Goal: Task Accomplishment & Management: Complete application form

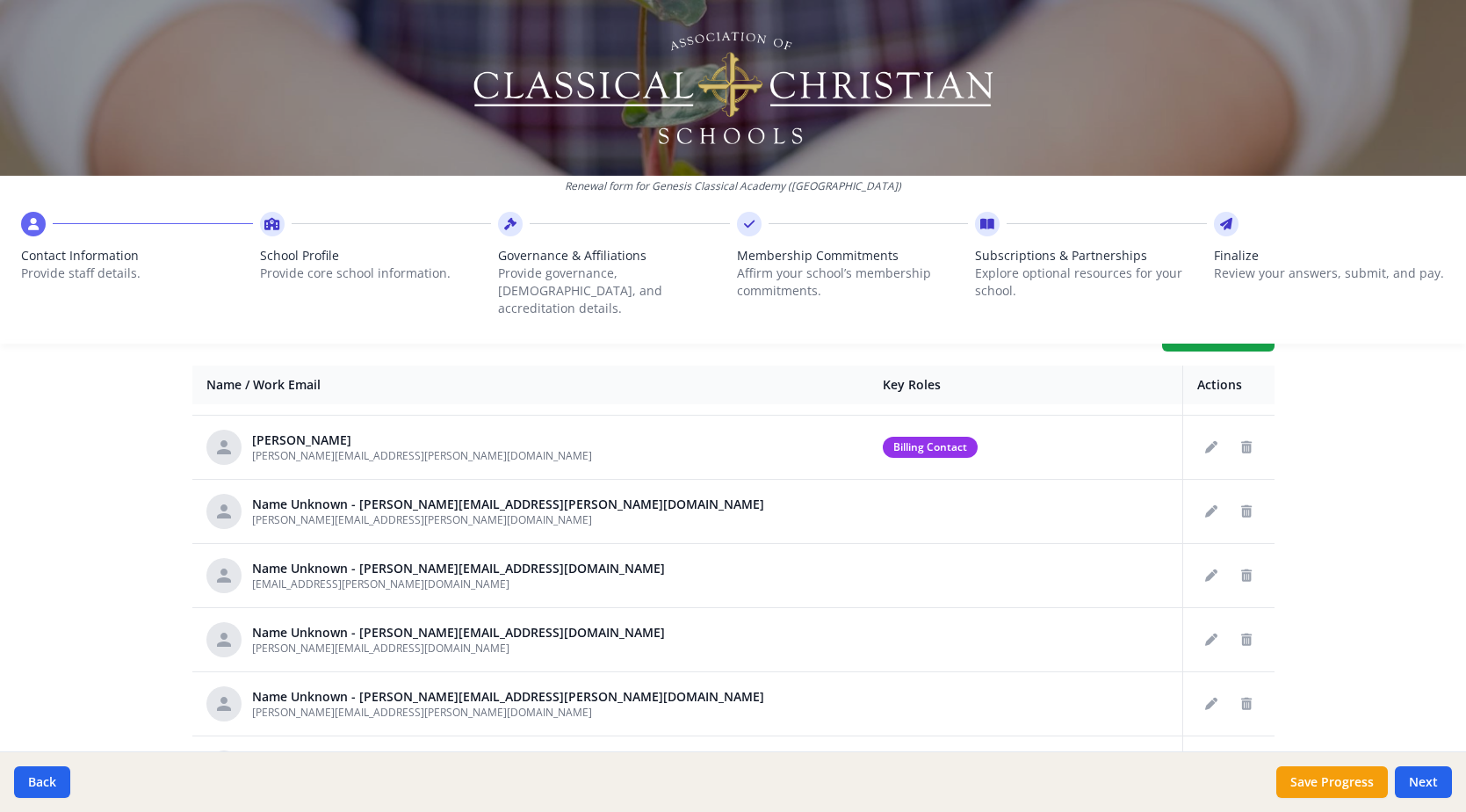
scroll to position [702, 0]
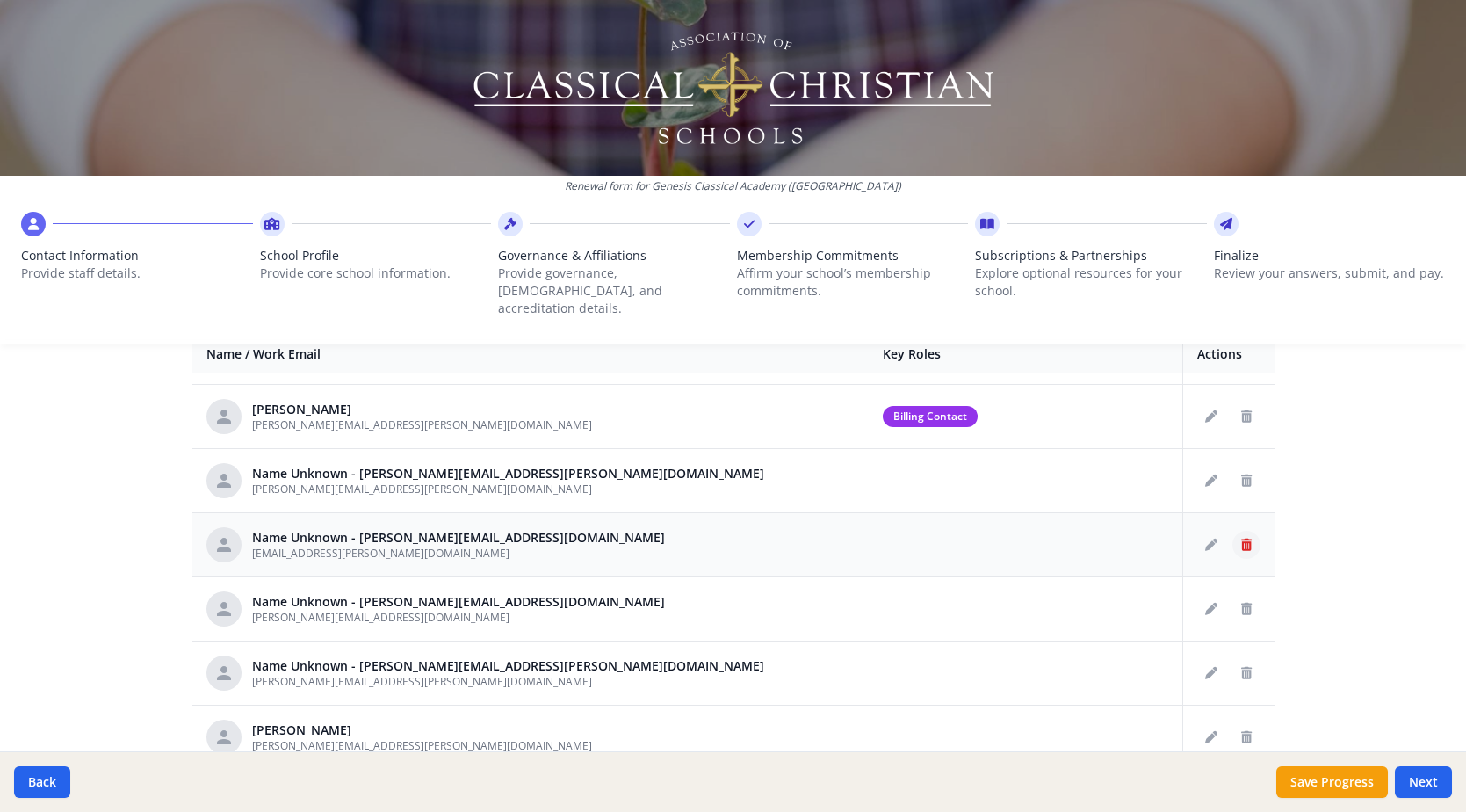
click at [1241, 539] on icon "Delete staff" at bounding box center [1246, 545] width 11 height 12
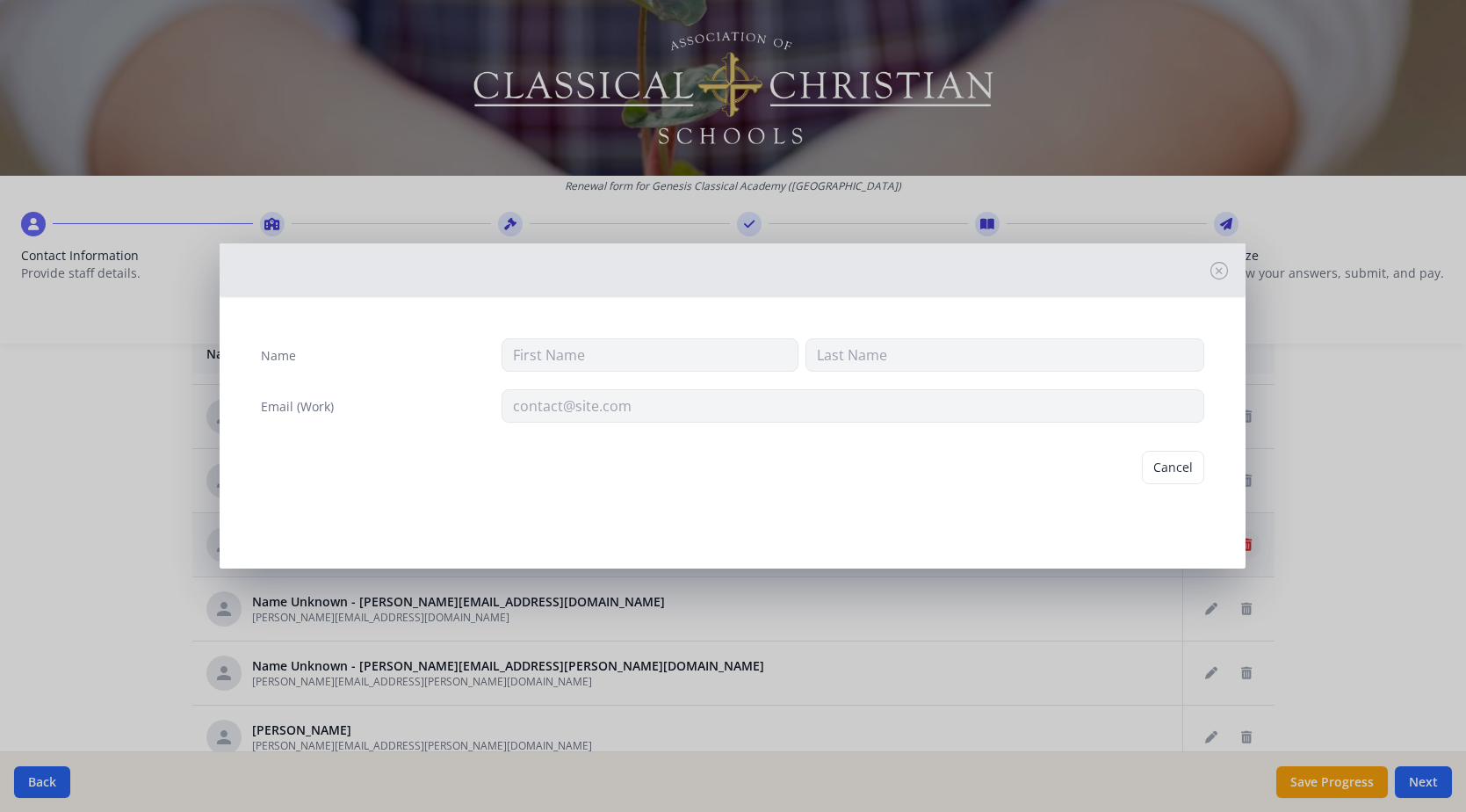
type input "[EMAIL_ADDRESS][PERSON_NAME][DOMAIN_NAME]"
click at [1181, 467] on button "Delete" at bounding box center [1174, 467] width 61 height 33
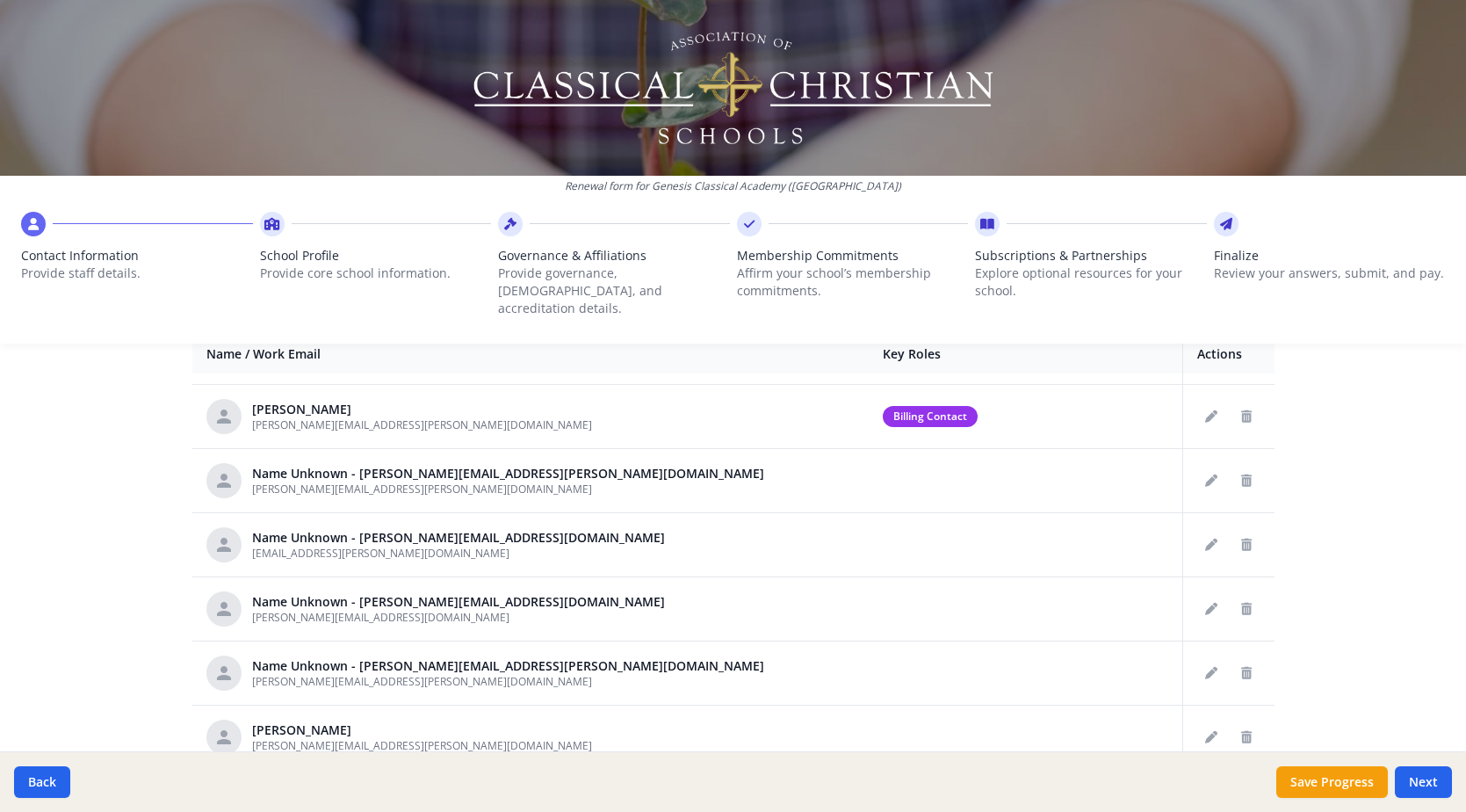
scroll to position [54, 0]
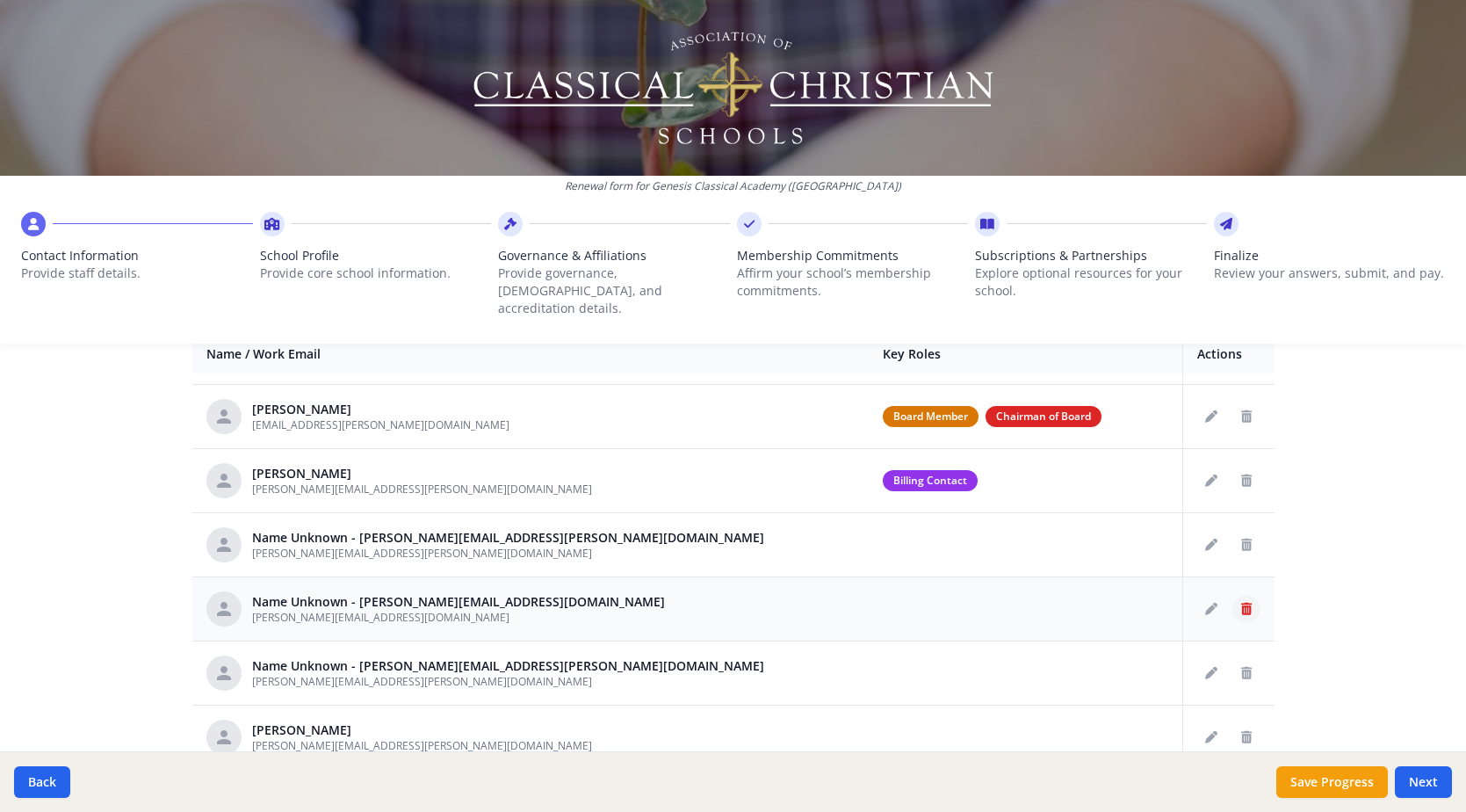
click at [1241, 603] on icon "Delete staff" at bounding box center [1246, 609] width 11 height 12
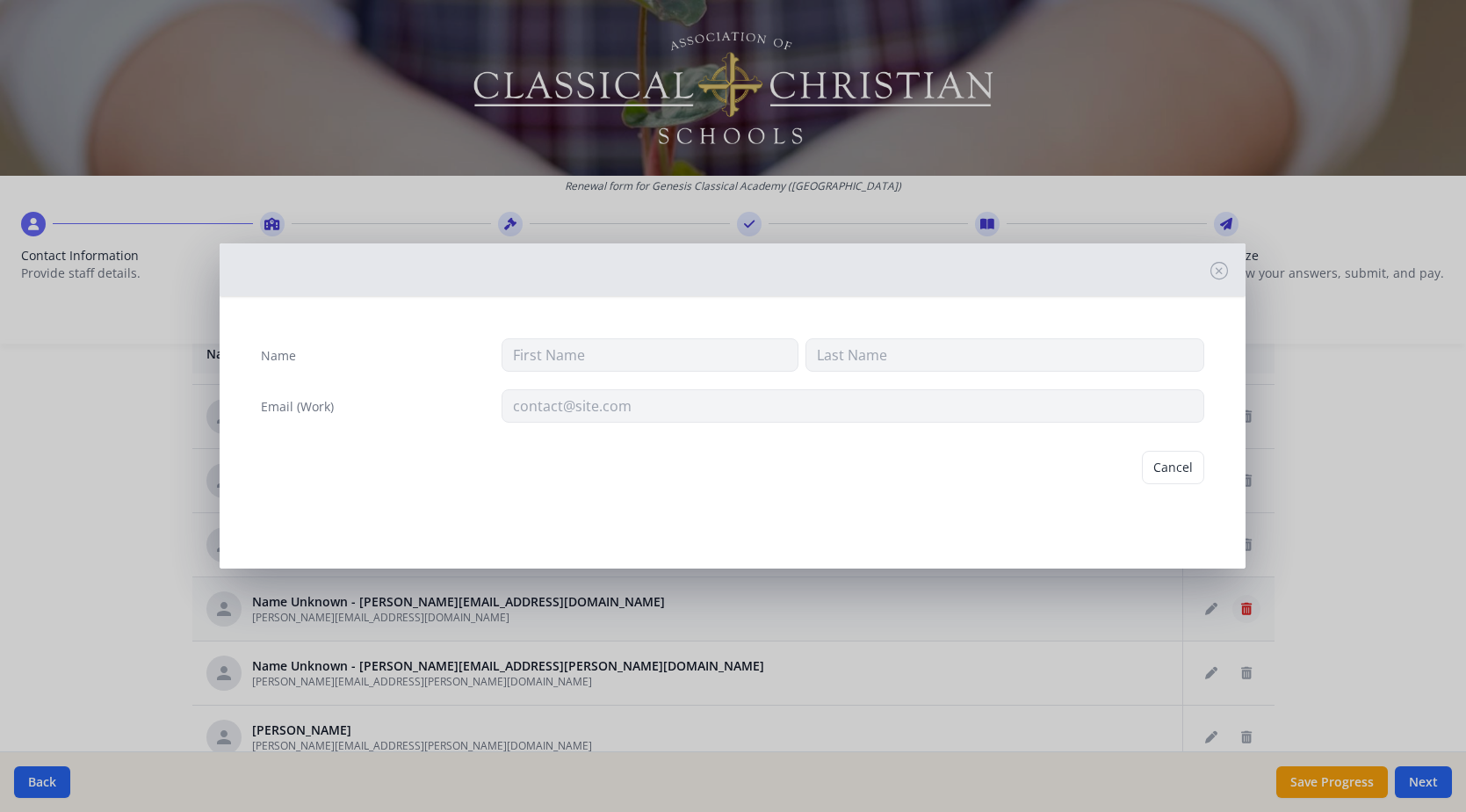
type input "[PERSON_NAME][EMAIL_ADDRESS][DOMAIN_NAME]"
click at [1178, 466] on button "Delete" at bounding box center [1174, 467] width 61 height 33
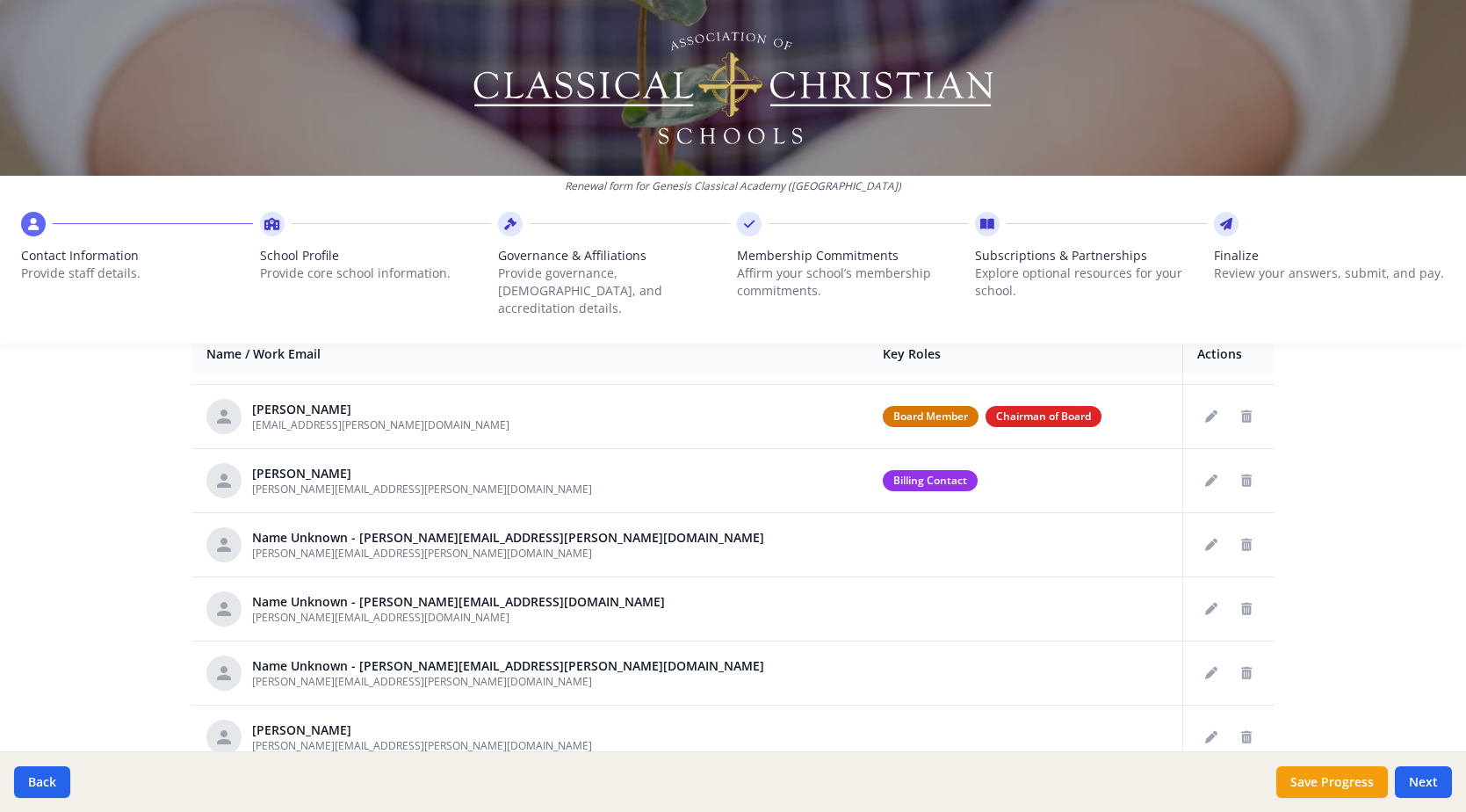
scroll to position [0, 0]
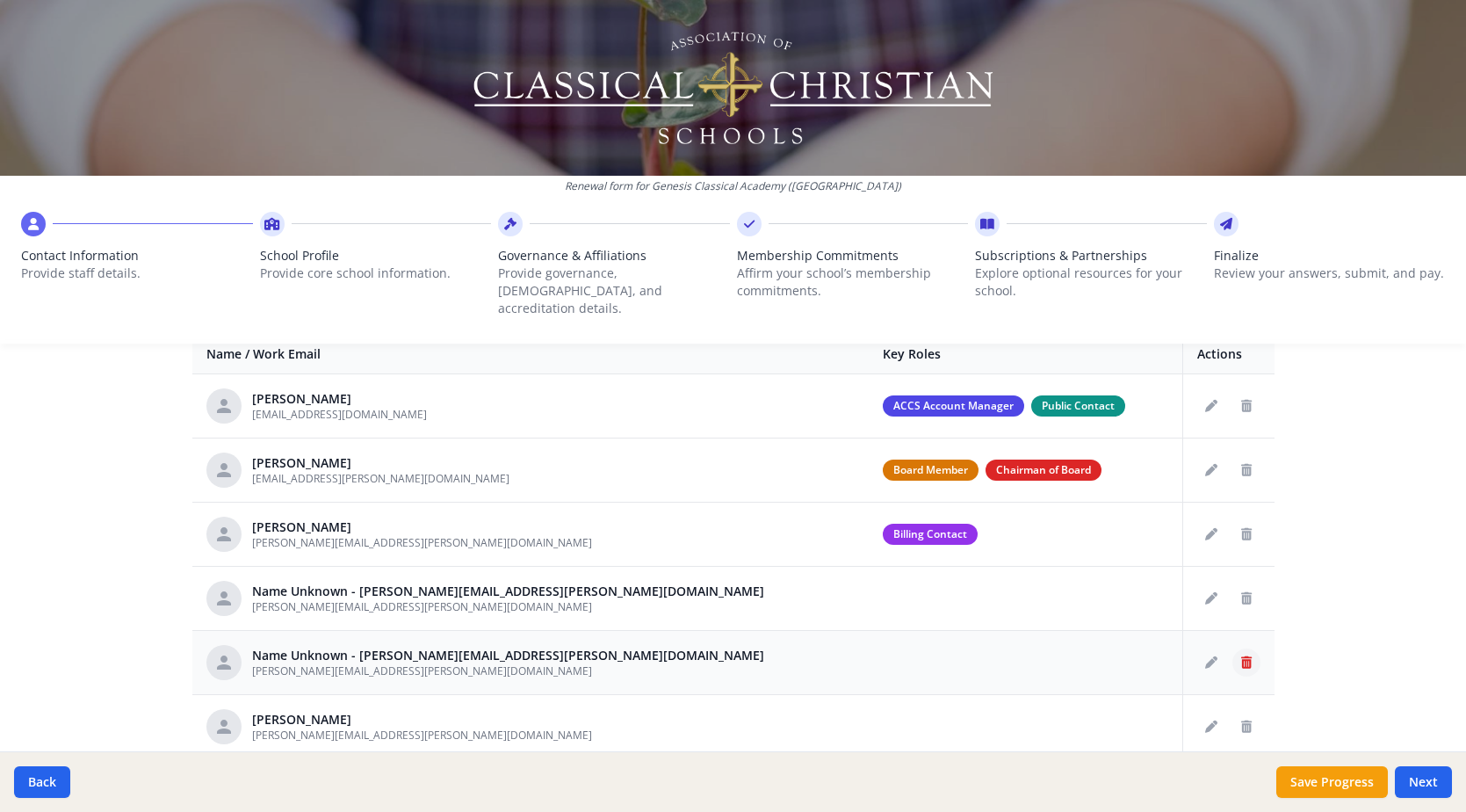
click at [1241, 656] on icon "Delete staff" at bounding box center [1246, 662] width 11 height 12
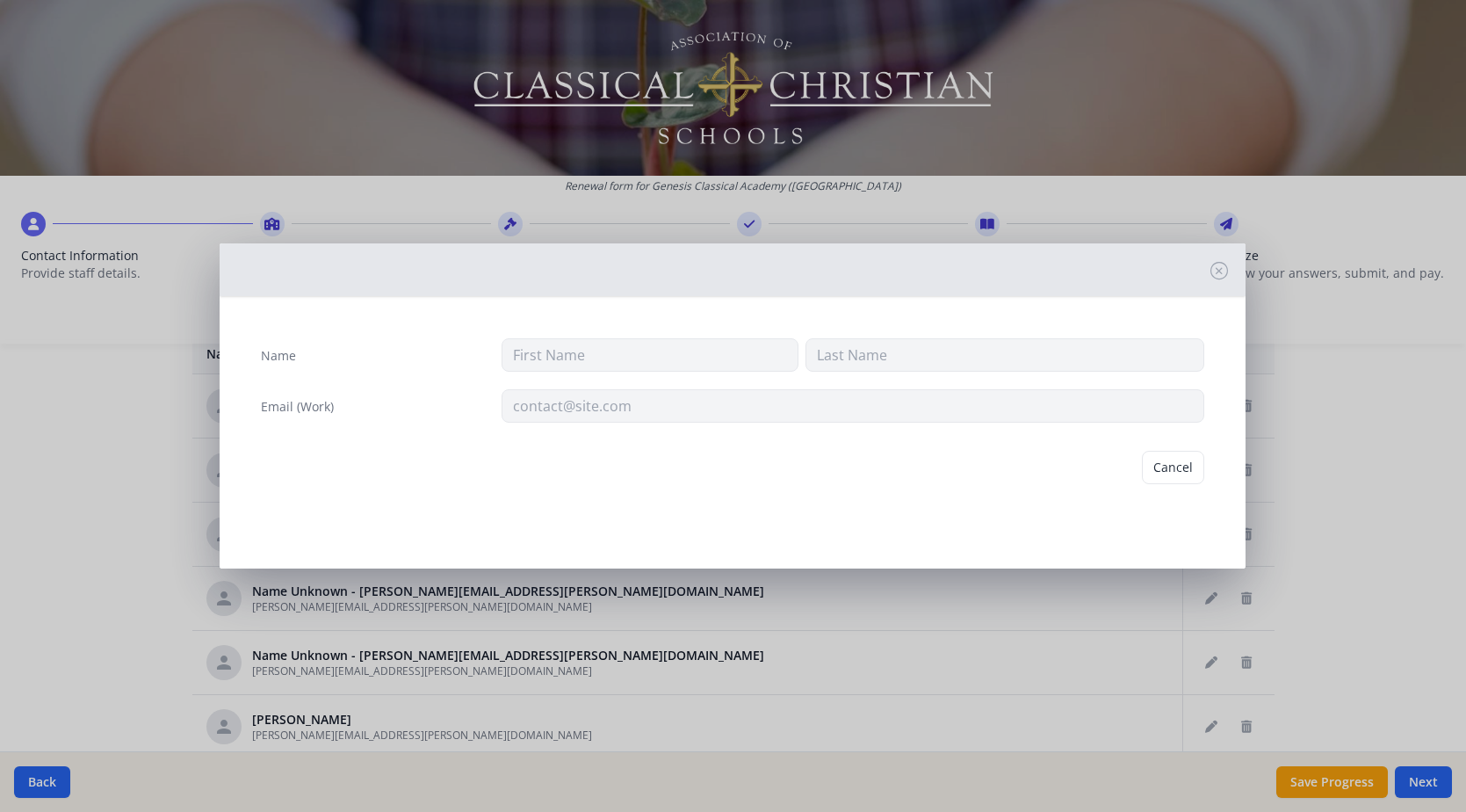
type input "[PERSON_NAME][EMAIL_ADDRESS][PERSON_NAME][DOMAIN_NAME]"
click at [1188, 470] on button "Delete" at bounding box center [1174, 467] width 61 height 33
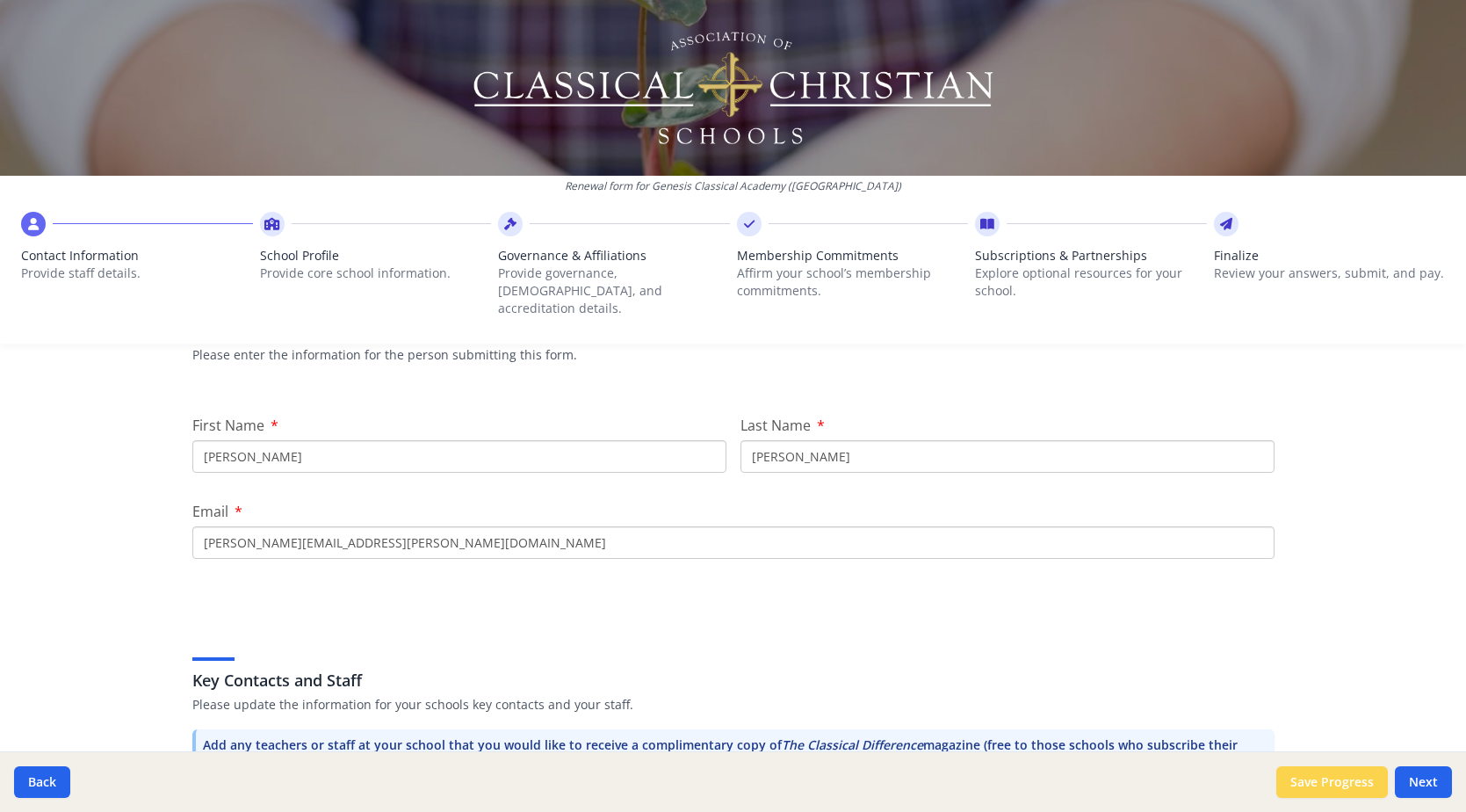
scroll to position [176, 0]
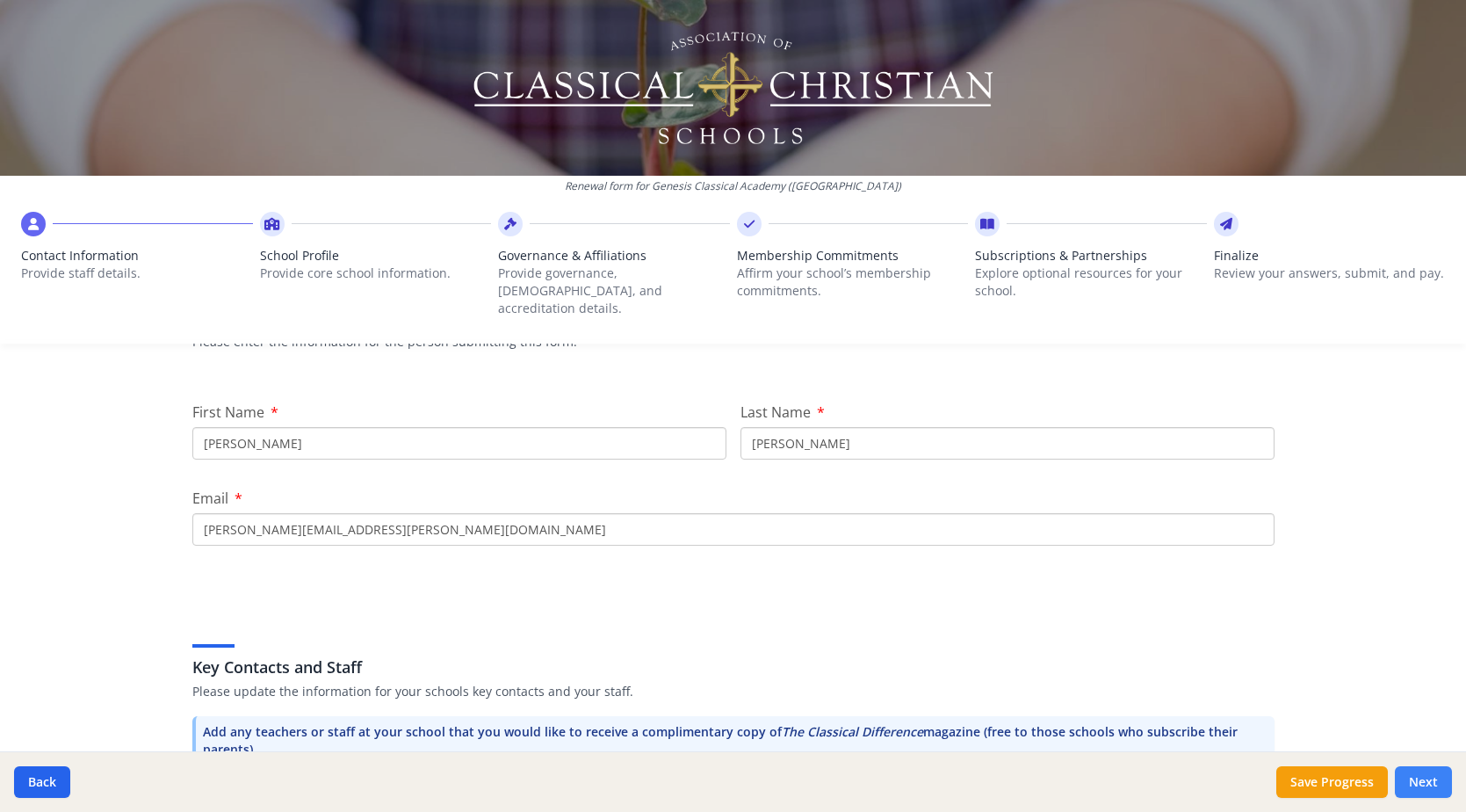
click at [1425, 772] on button "Next" at bounding box center [1423, 782] width 57 height 32
type input "[PHONE_NUMBER]"
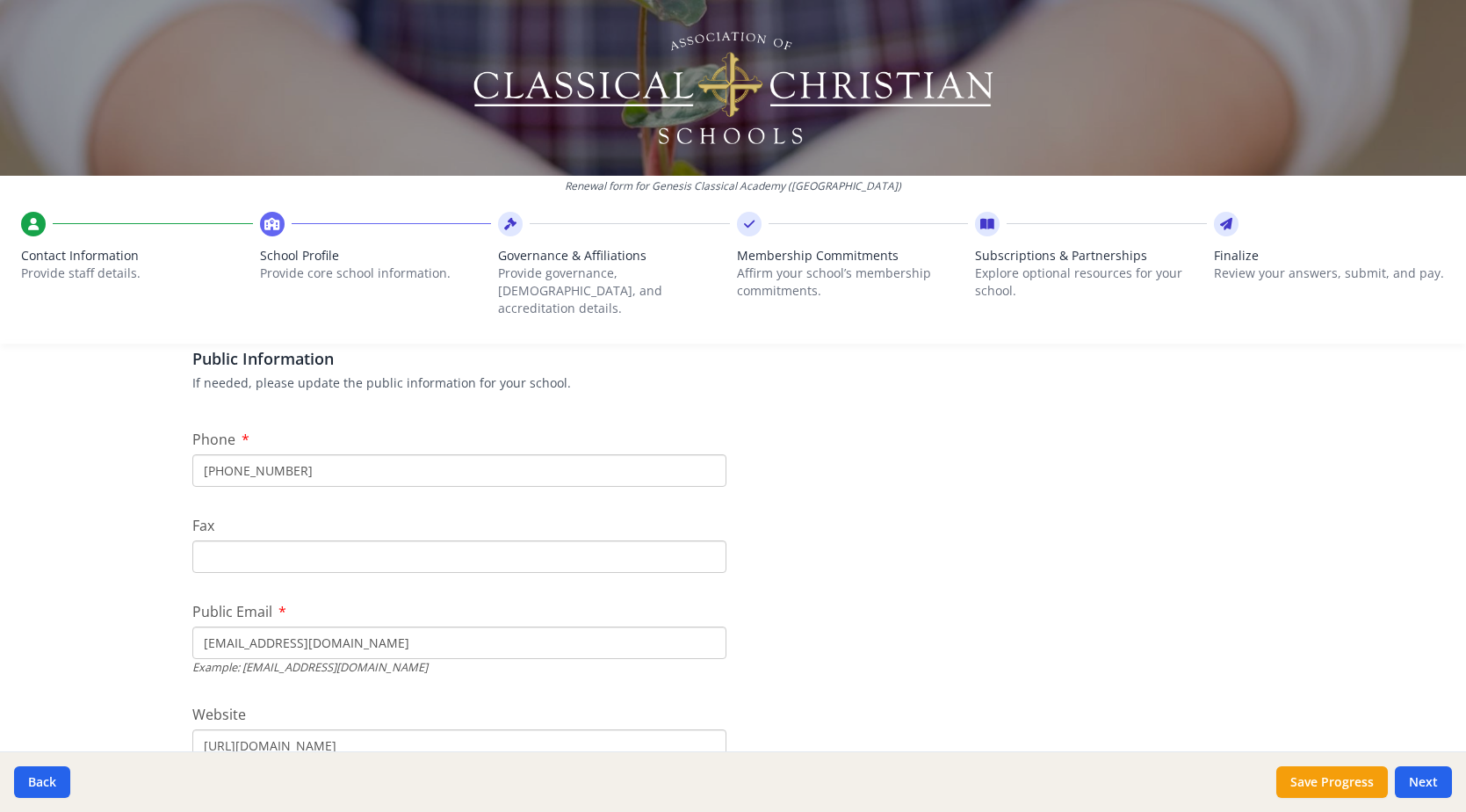
scroll to position [351, 0]
